Goal: Transaction & Acquisition: Purchase product/service

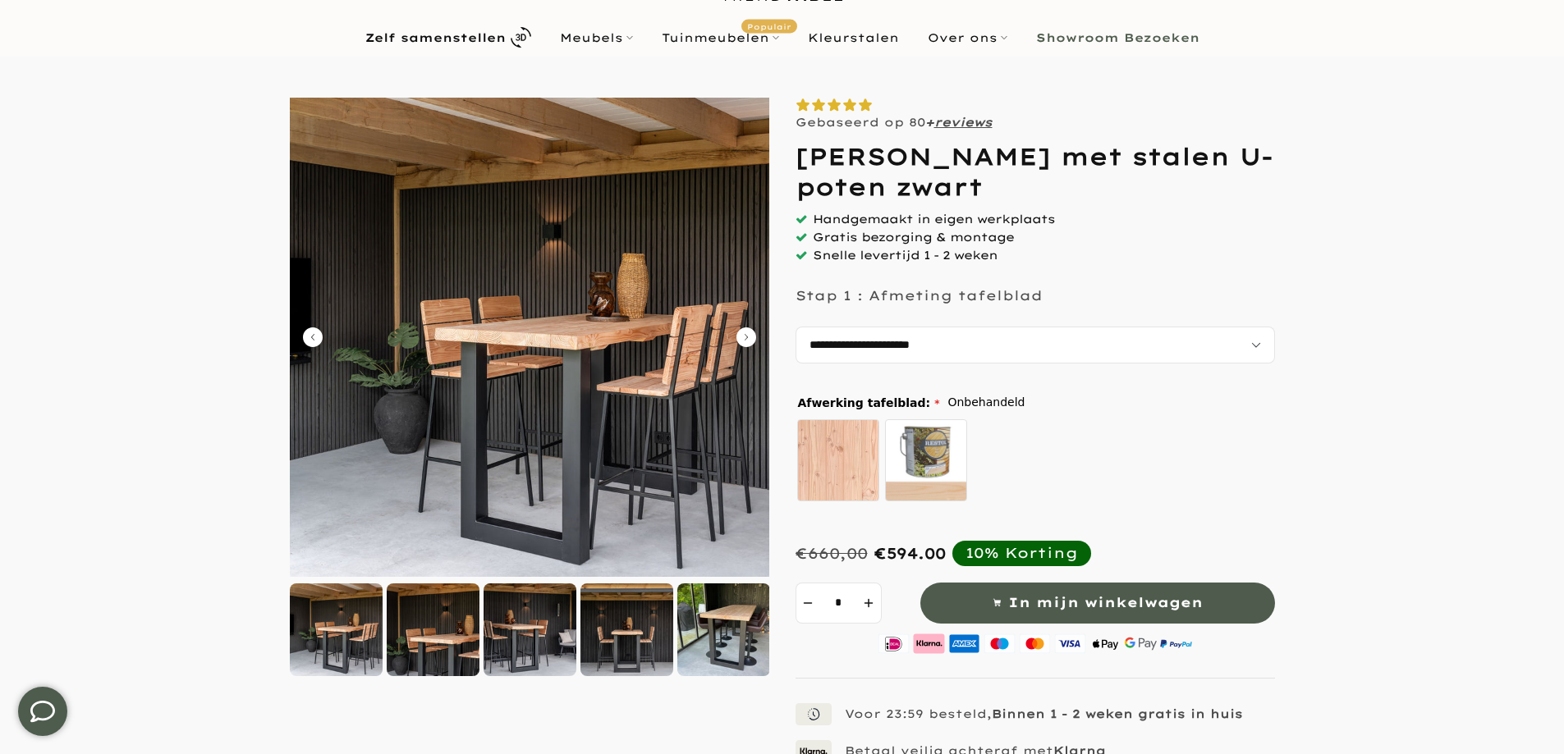
click at [445, 656] on div at bounding box center [433, 630] width 93 height 93
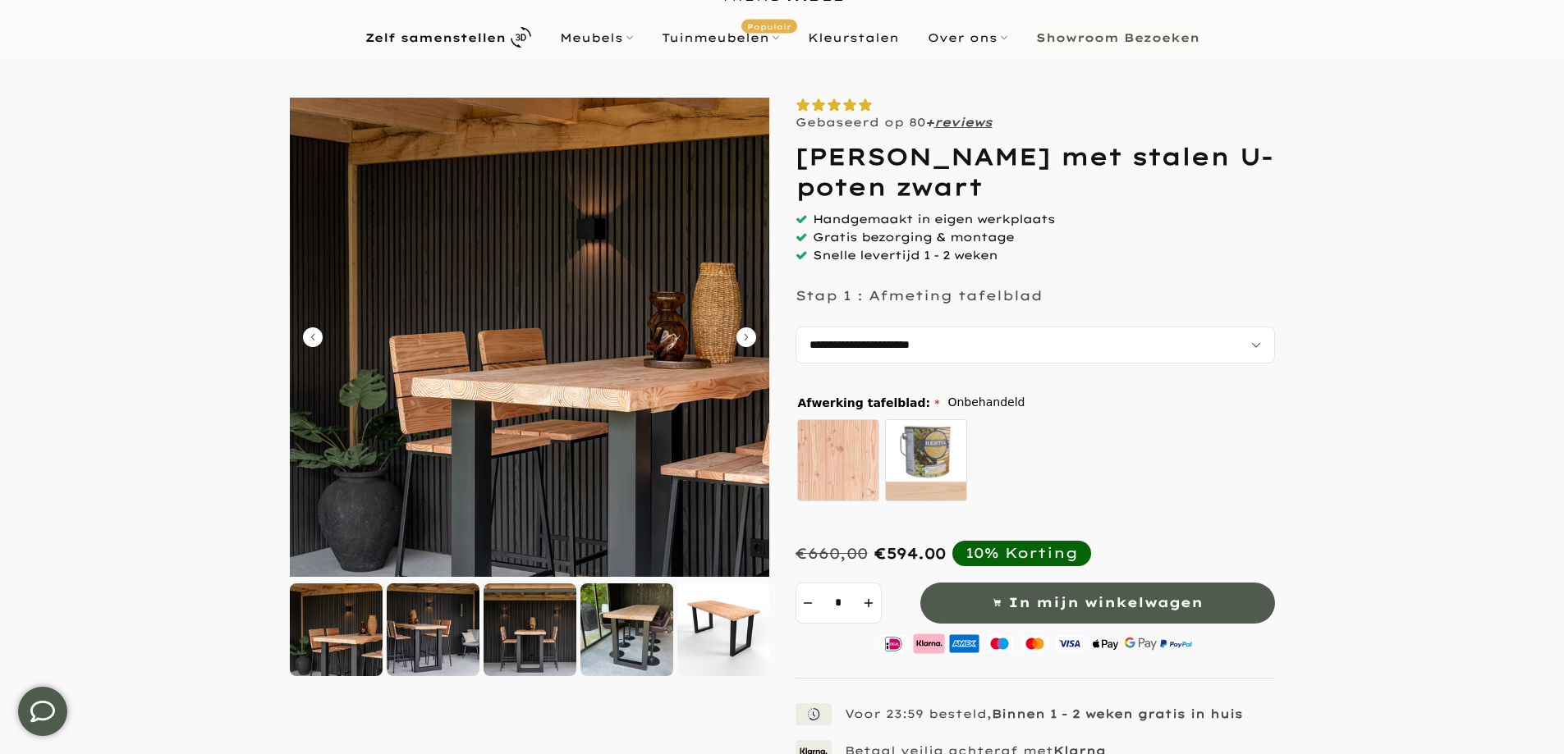
click at [549, 642] on div at bounding box center [530, 630] width 93 height 93
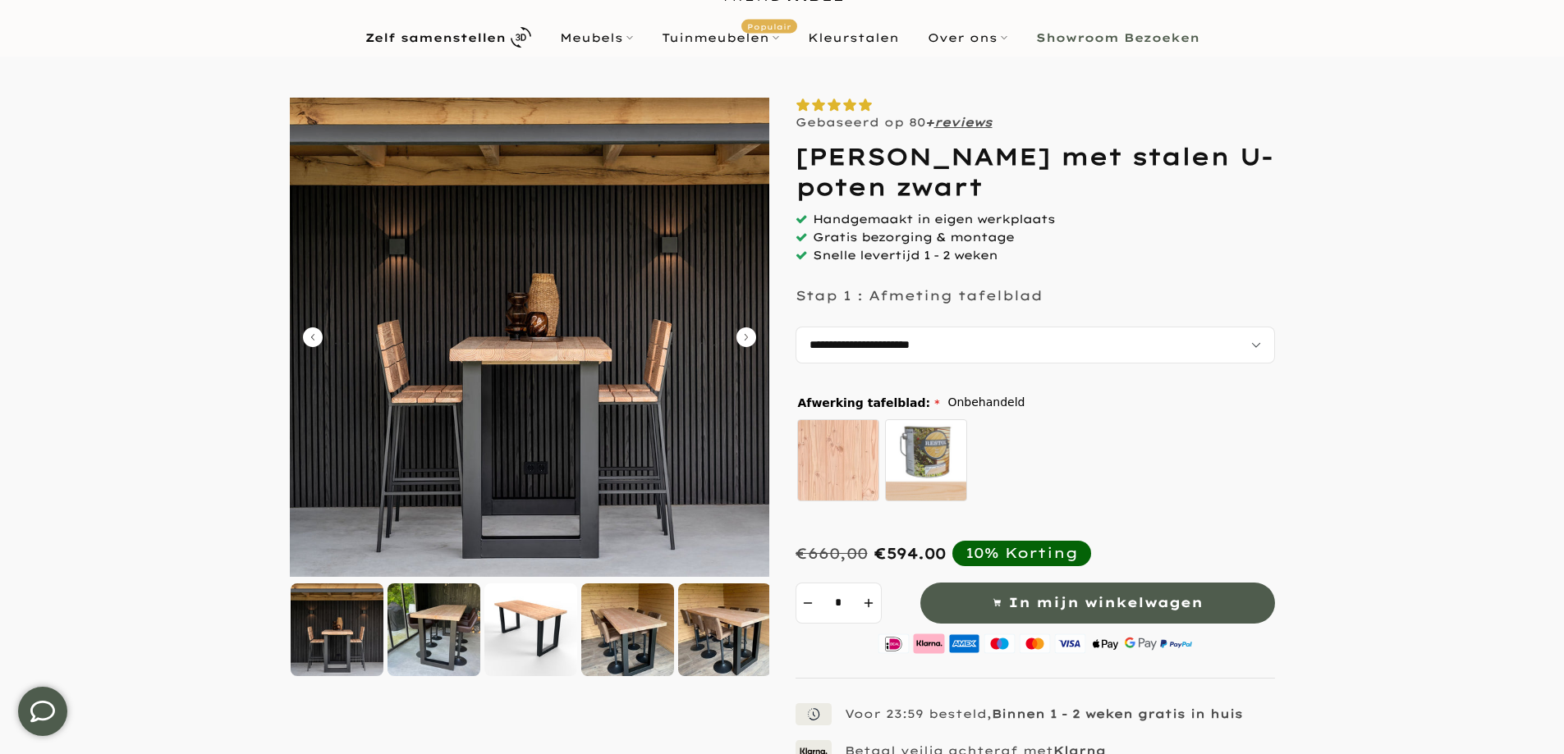
click at [622, 628] on div at bounding box center [627, 630] width 93 height 93
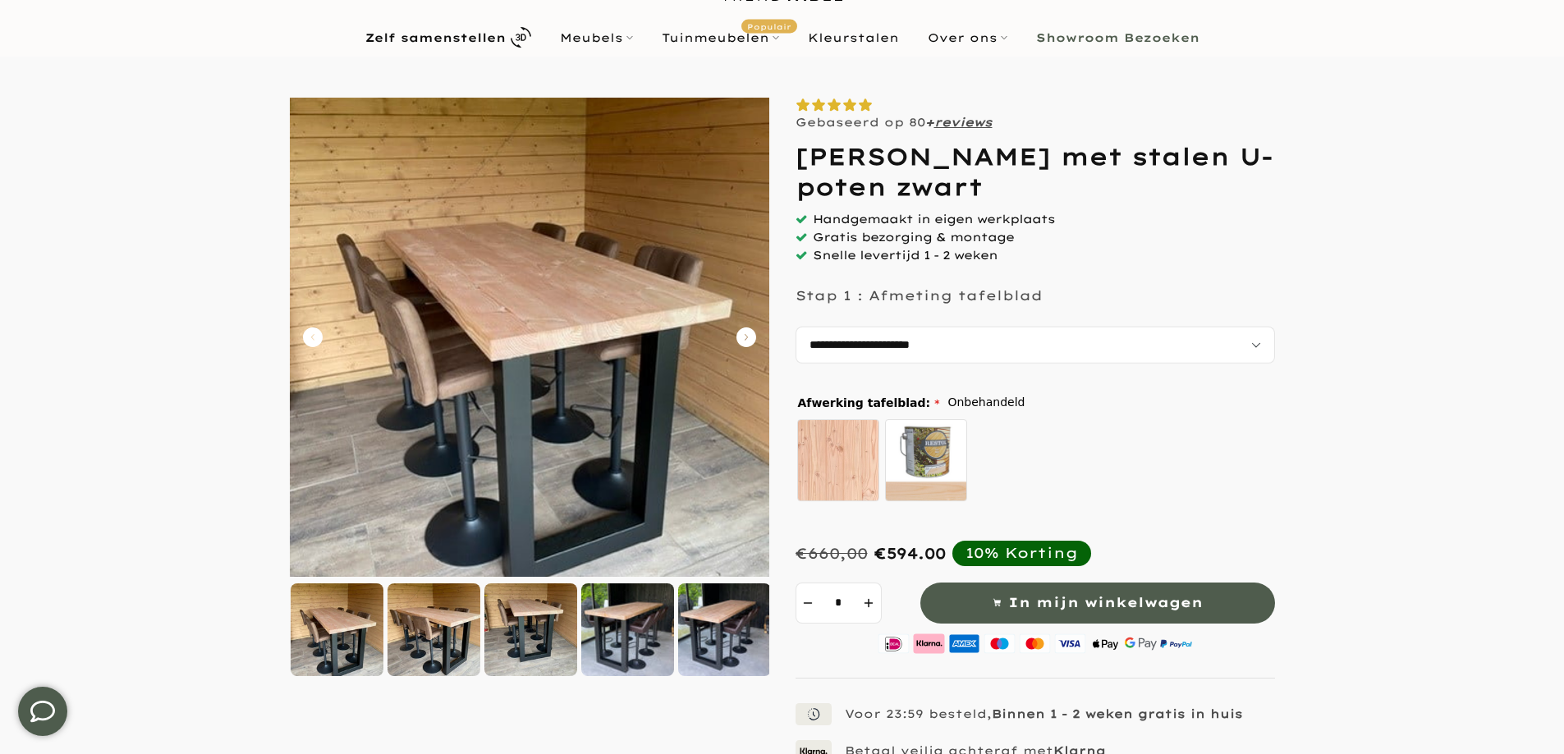
click at [695, 630] on div at bounding box center [724, 630] width 93 height 93
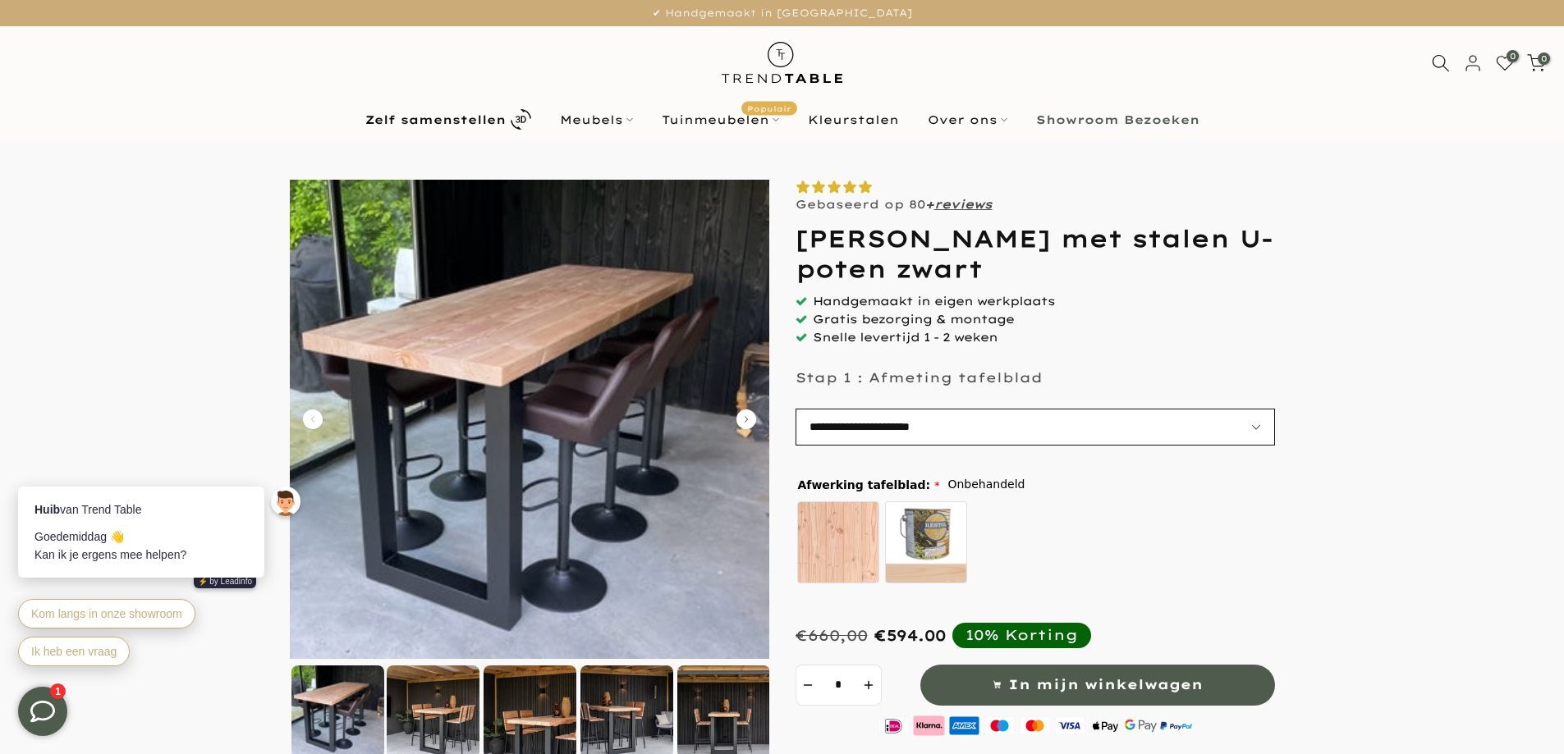
click at [993, 422] on select "**********" at bounding box center [1034, 427] width 479 height 37
click at [1414, 341] on form at bounding box center [781, 617] width 1531 height 875
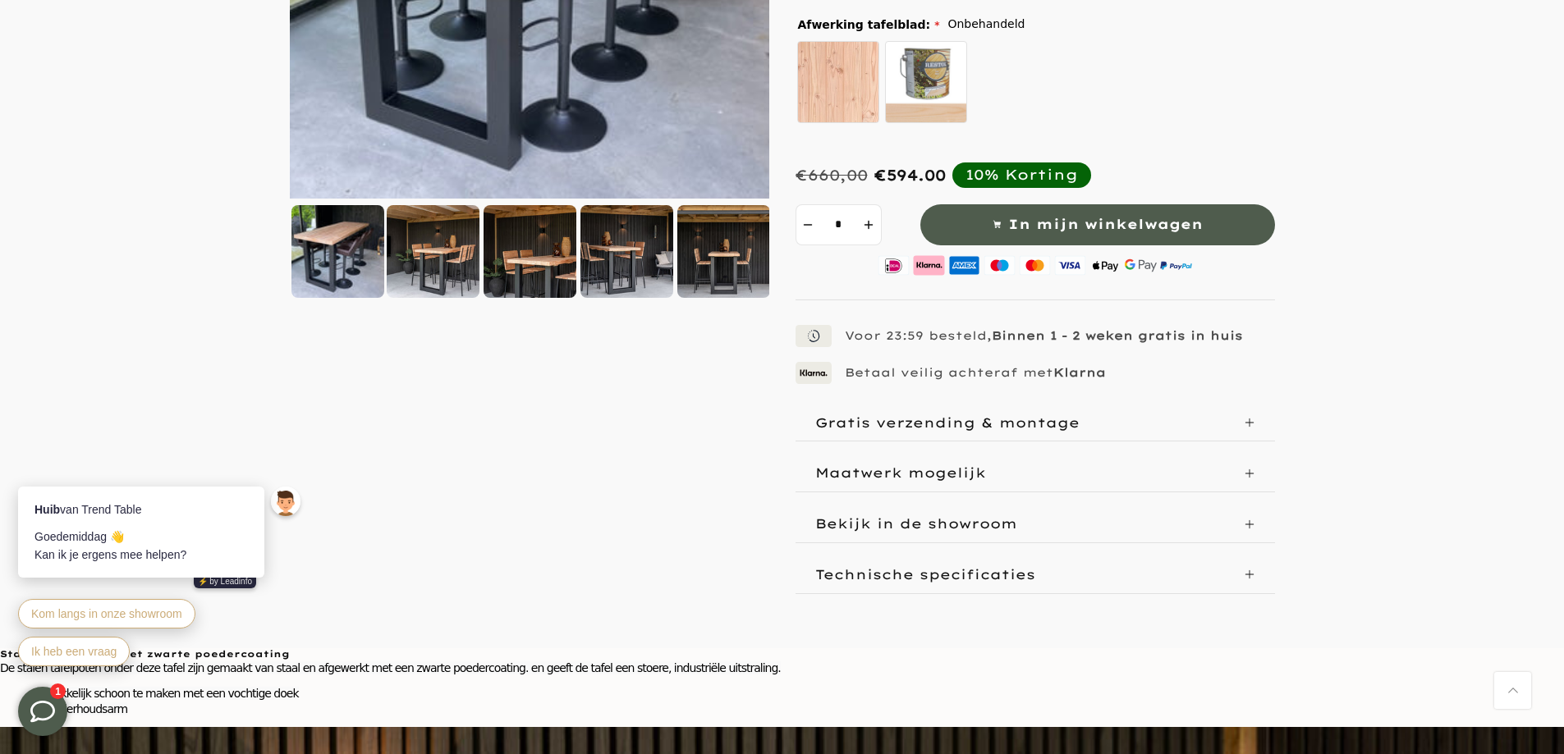
scroll to position [493, 0]
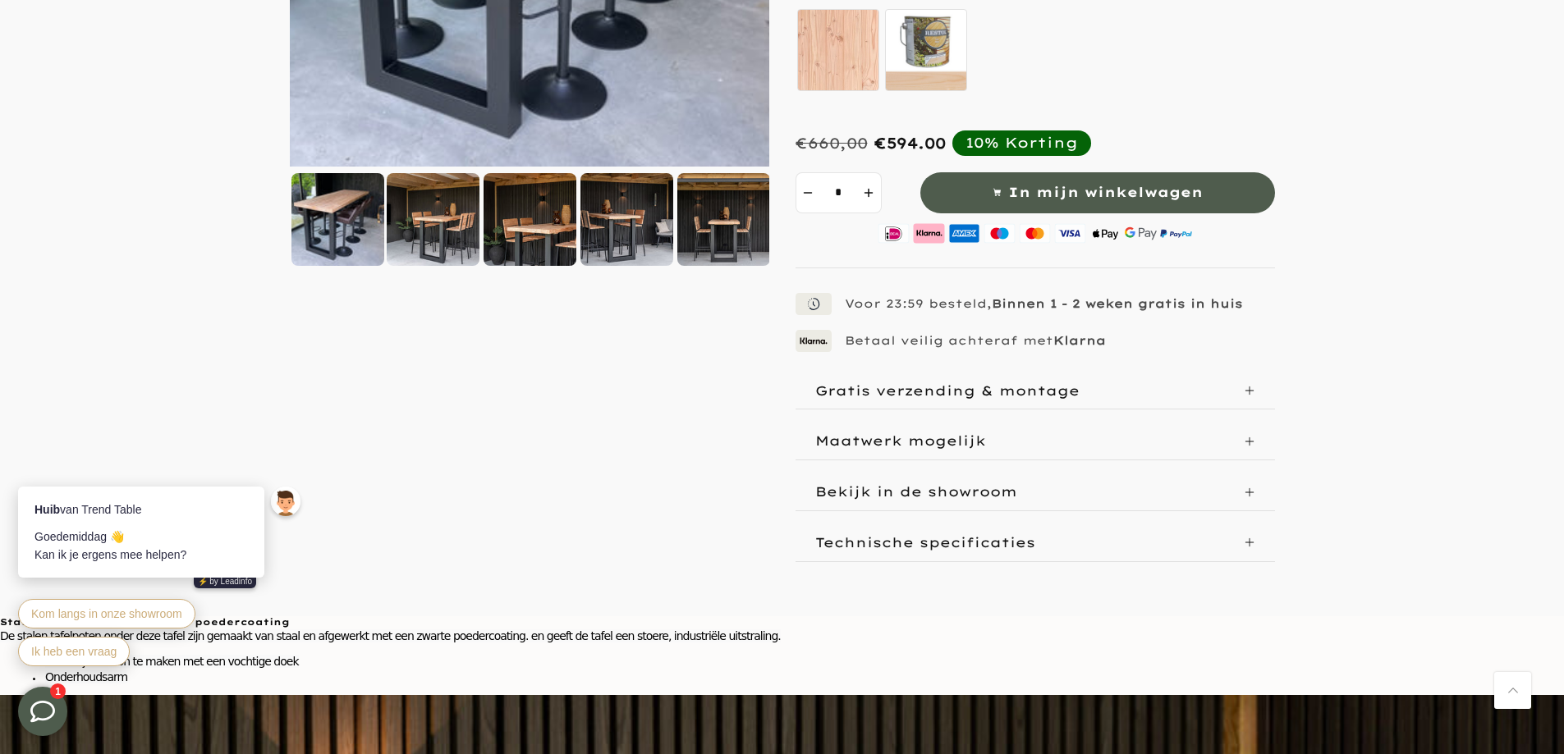
click at [913, 392] on p "Gratis verzending & montage" at bounding box center [947, 391] width 264 height 16
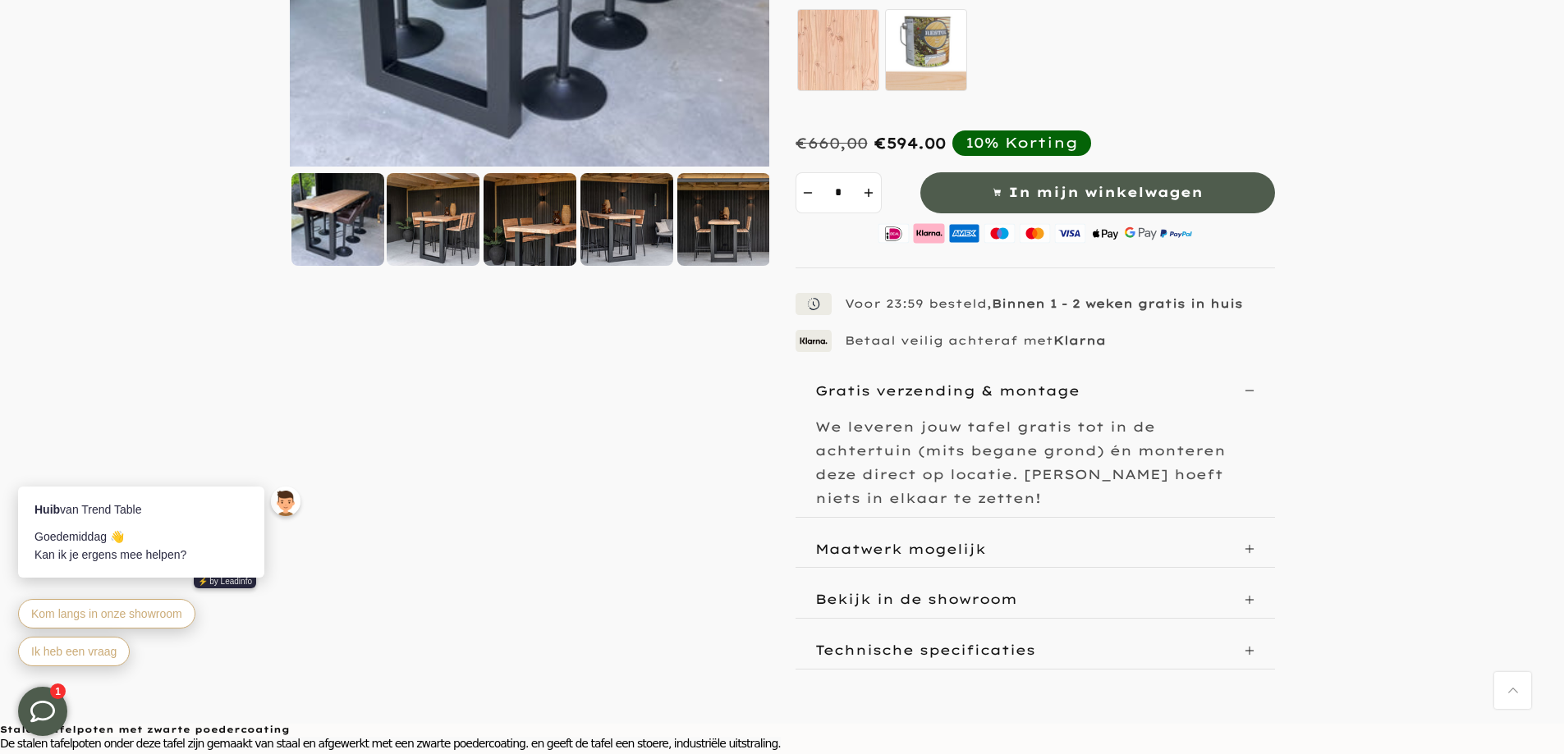
click at [882, 541] on p "Maatwerk mogelijk" at bounding box center [900, 549] width 171 height 16
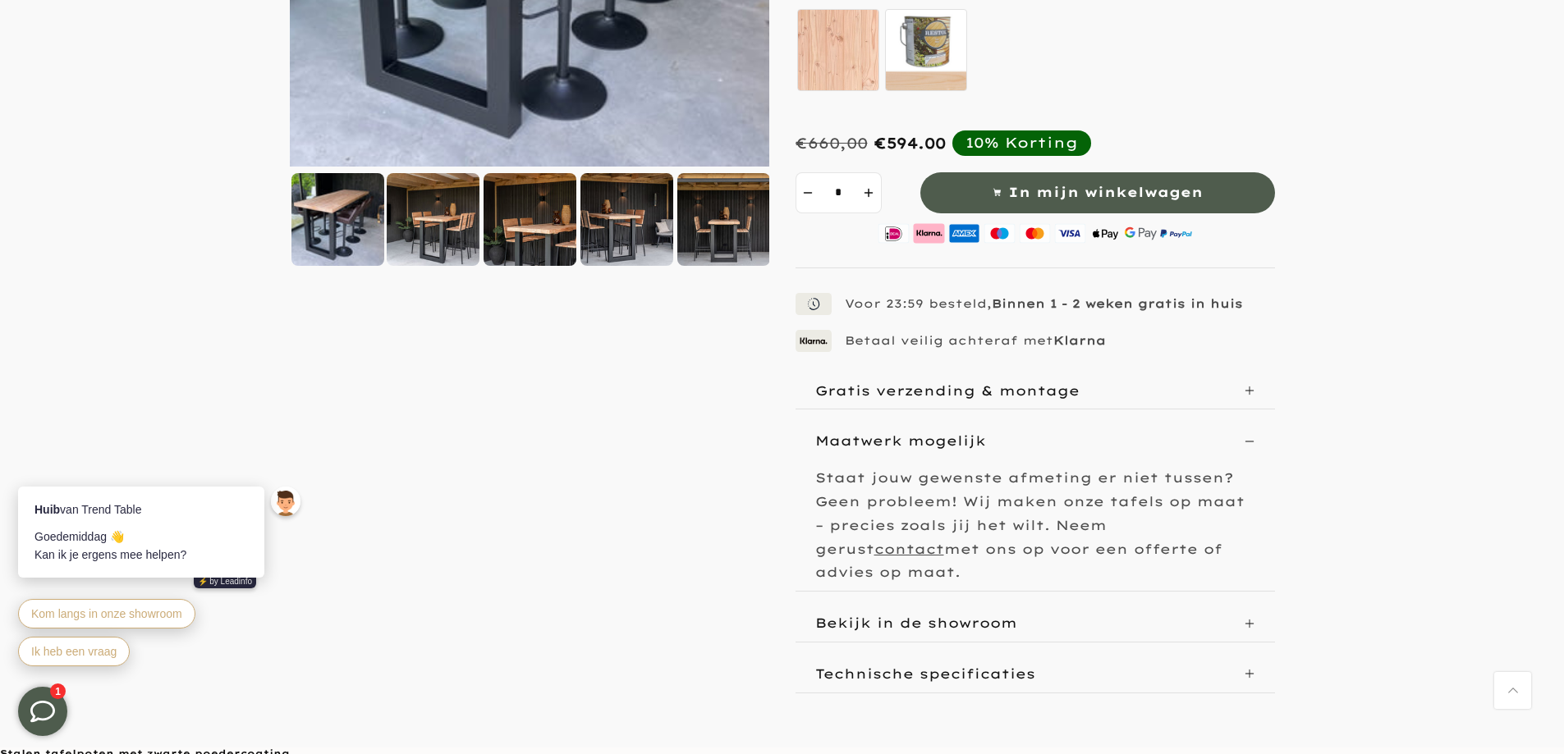
click at [898, 615] on p "Bekijk in de showroom" at bounding box center [916, 623] width 202 height 16
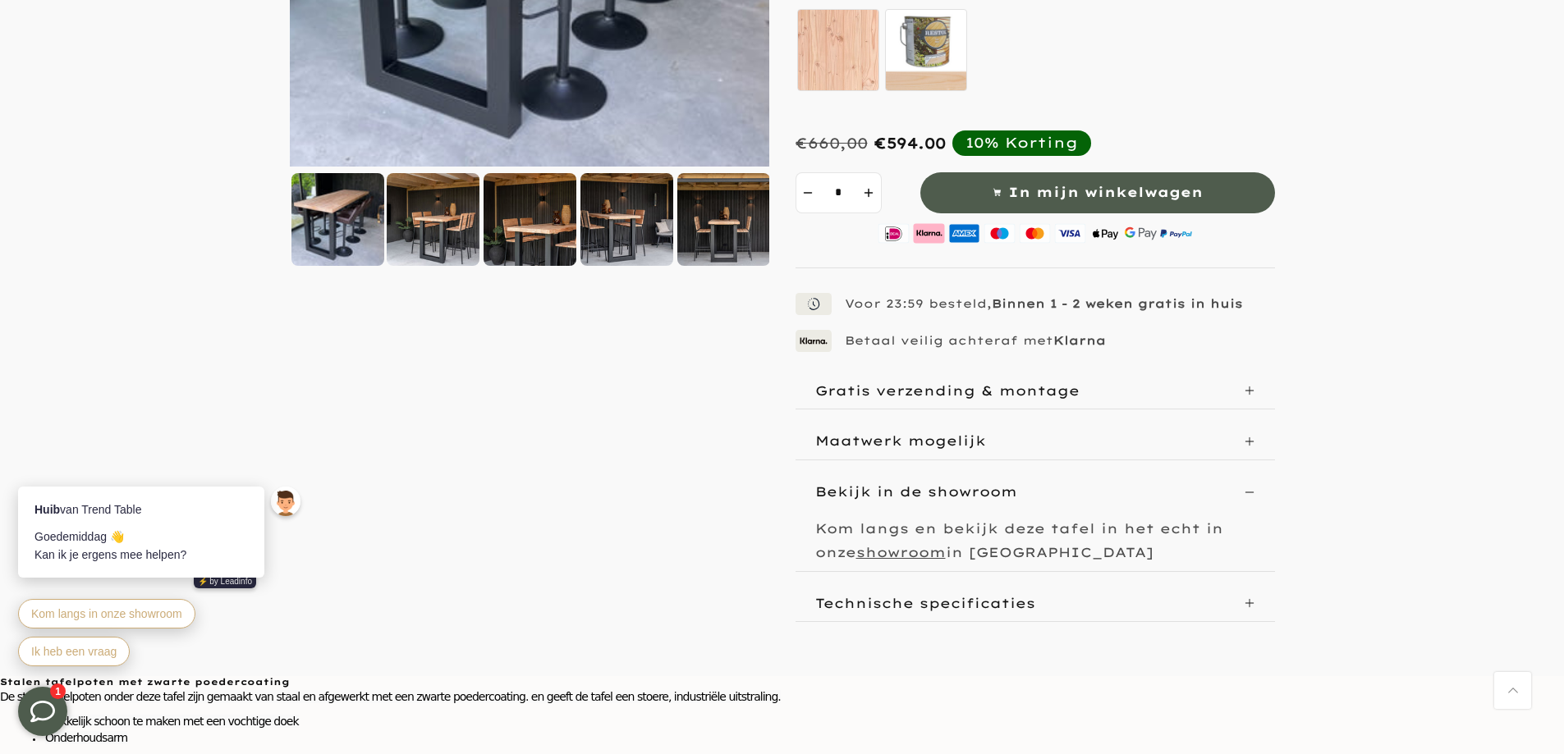
click at [902, 385] on p "Gratis verzending & montage" at bounding box center [947, 391] width 264 height 16
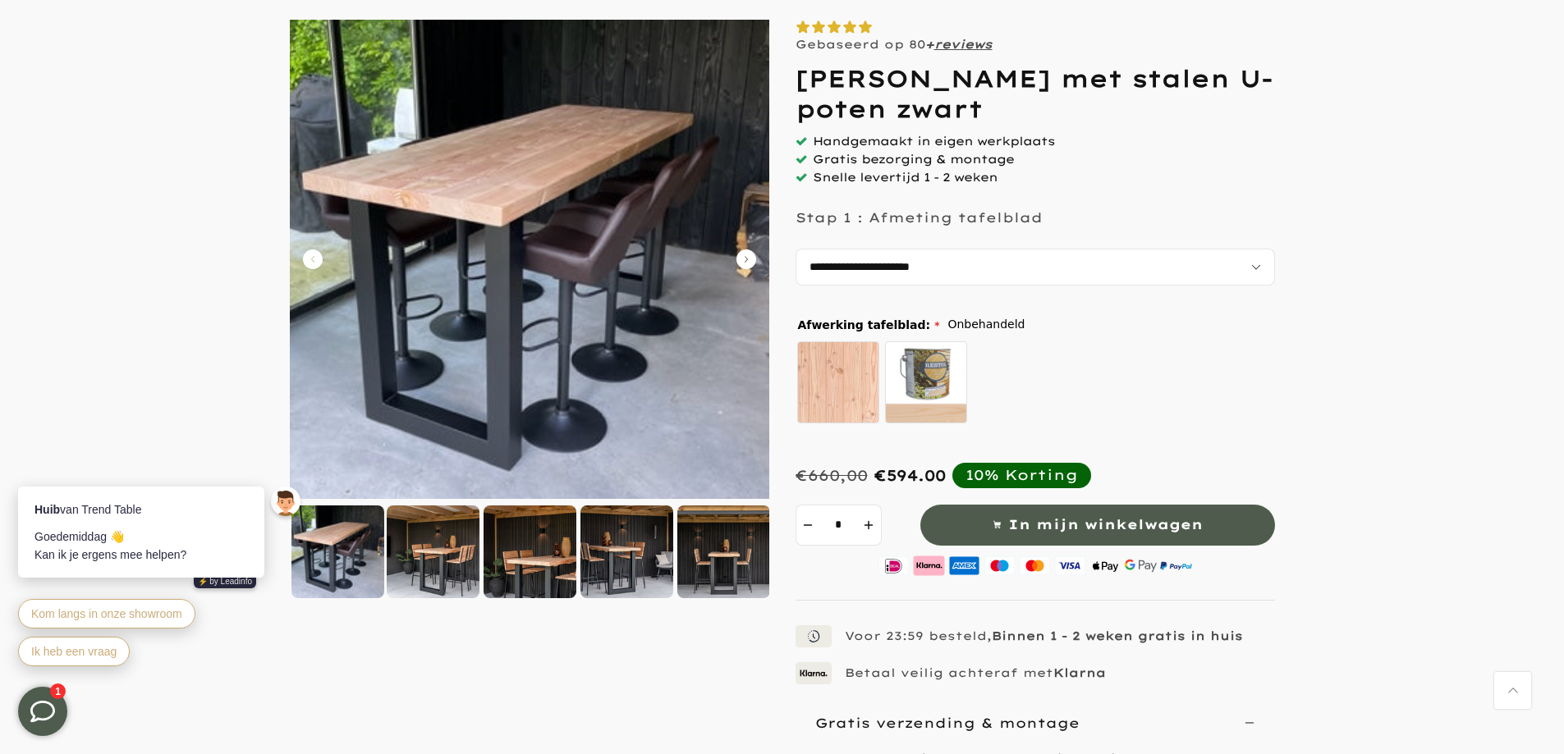
scroll to position [0, 0]
